Goal: Complete application form

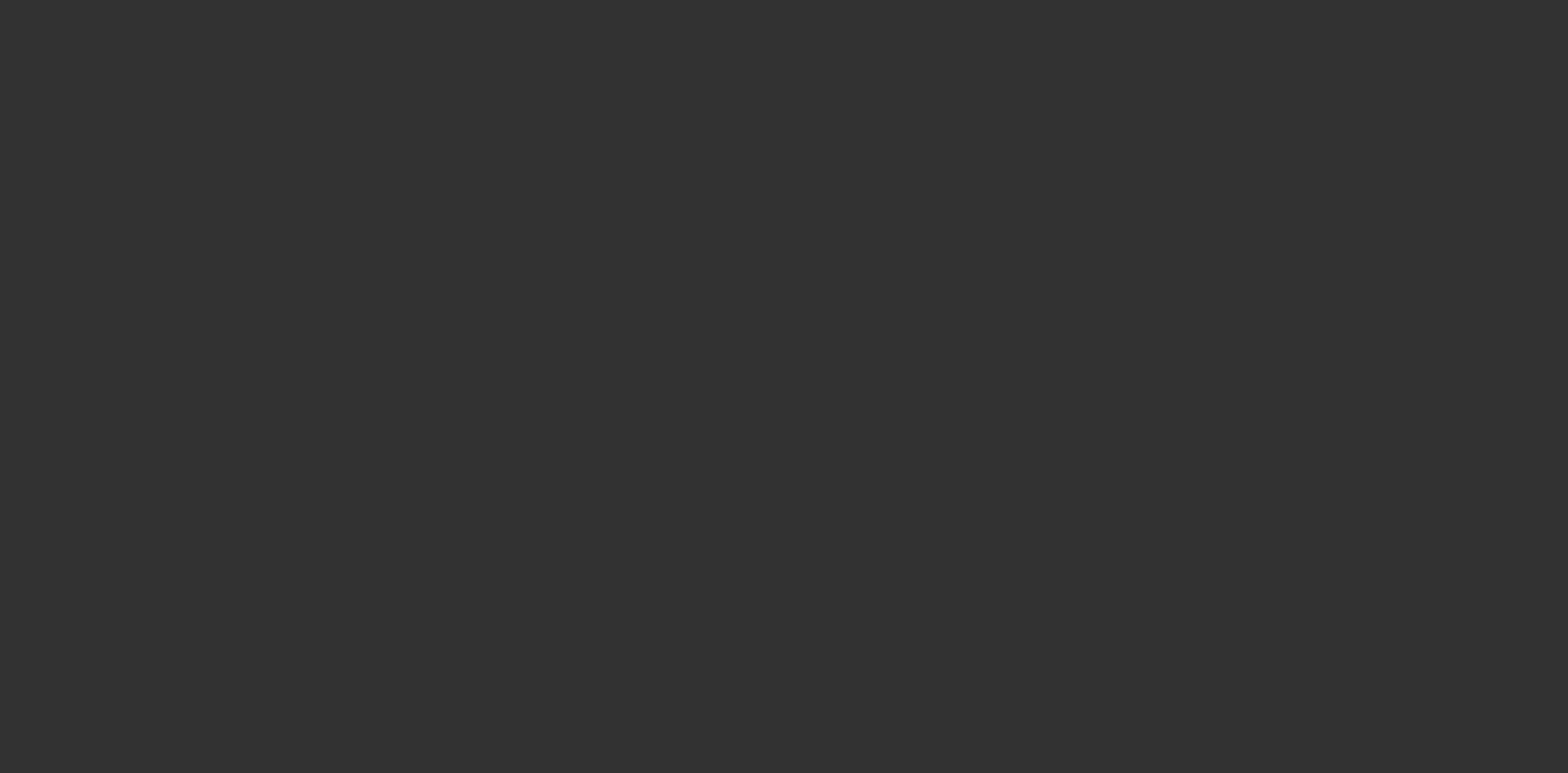
select select "0"
select select "6"
select select "0"
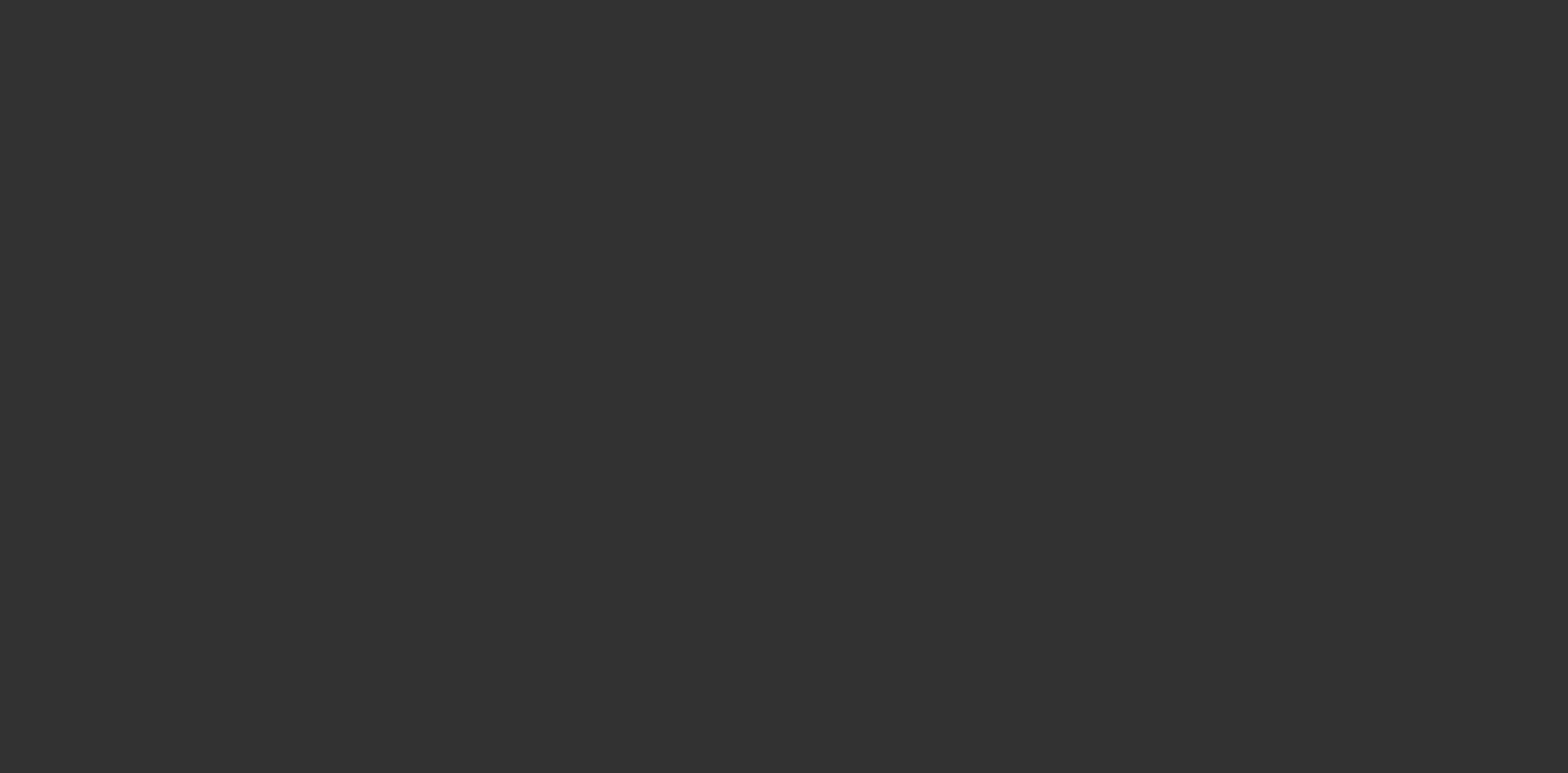
select select "0"
select select "6"
select select "0"
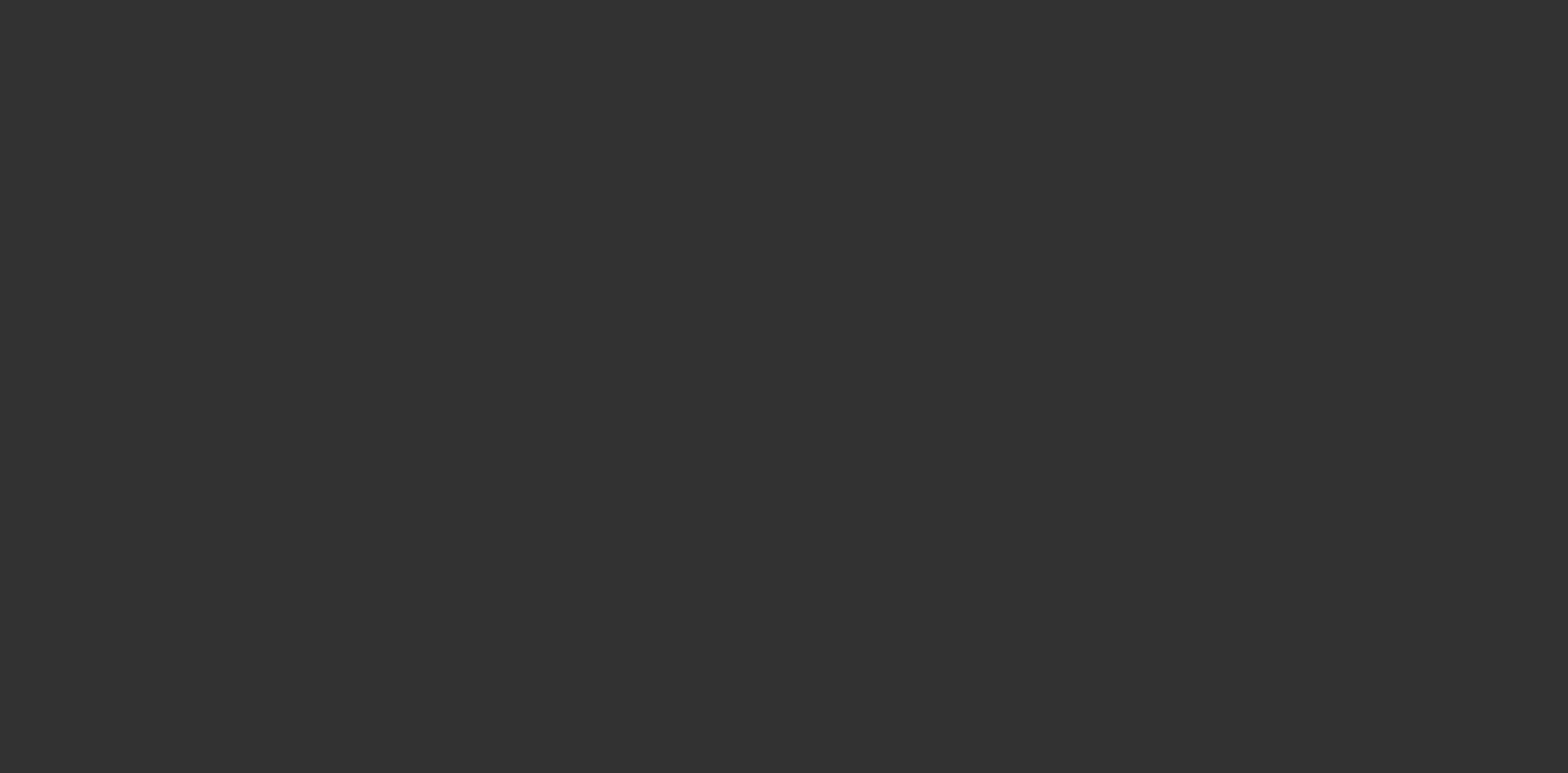
select select "2"
select select "0"
select select "6"
select select "0"
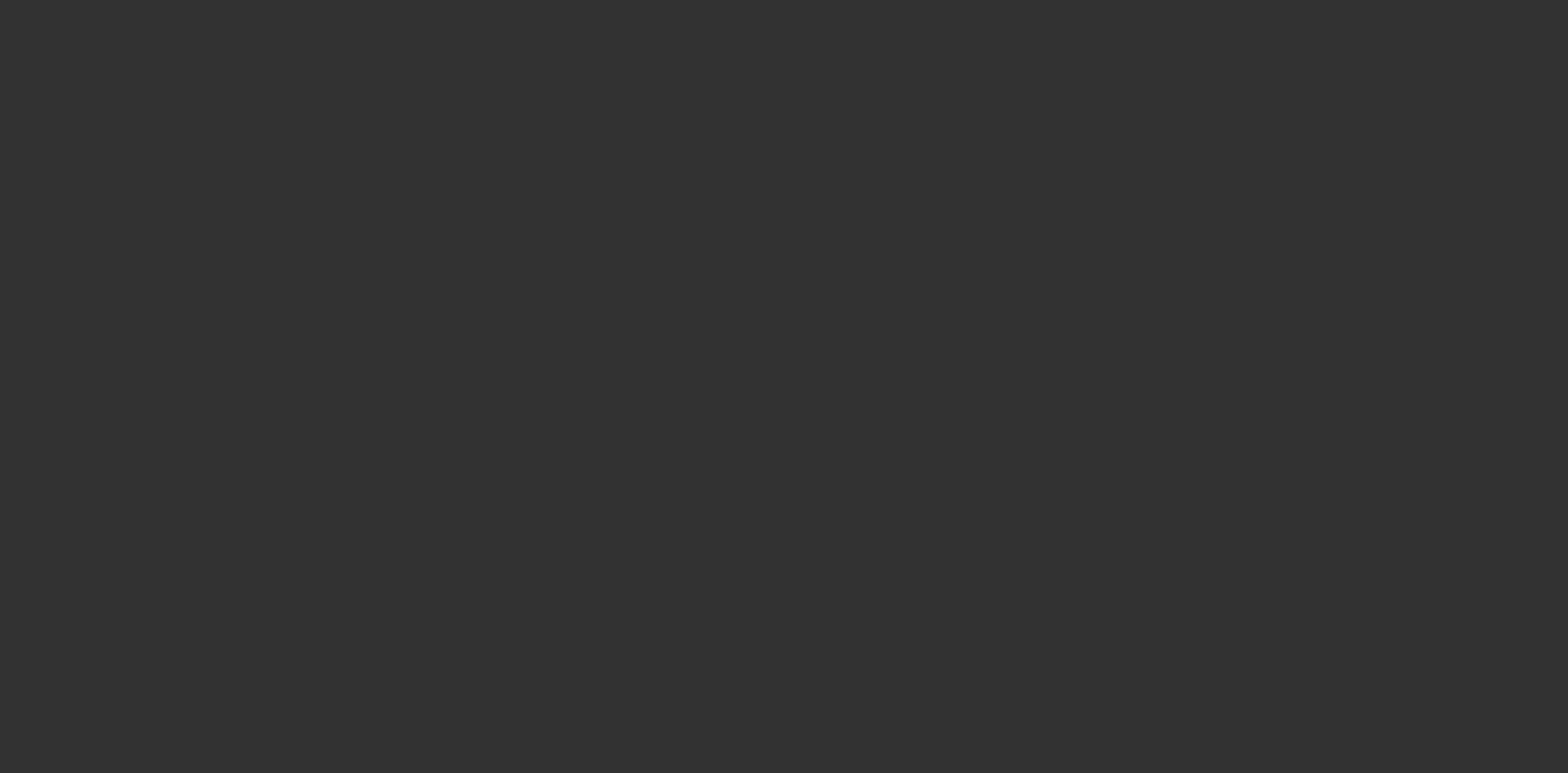
select select "2"
select select "0"
select select "6"
